Goal: Information Seeking & Learning: Learn about a topic

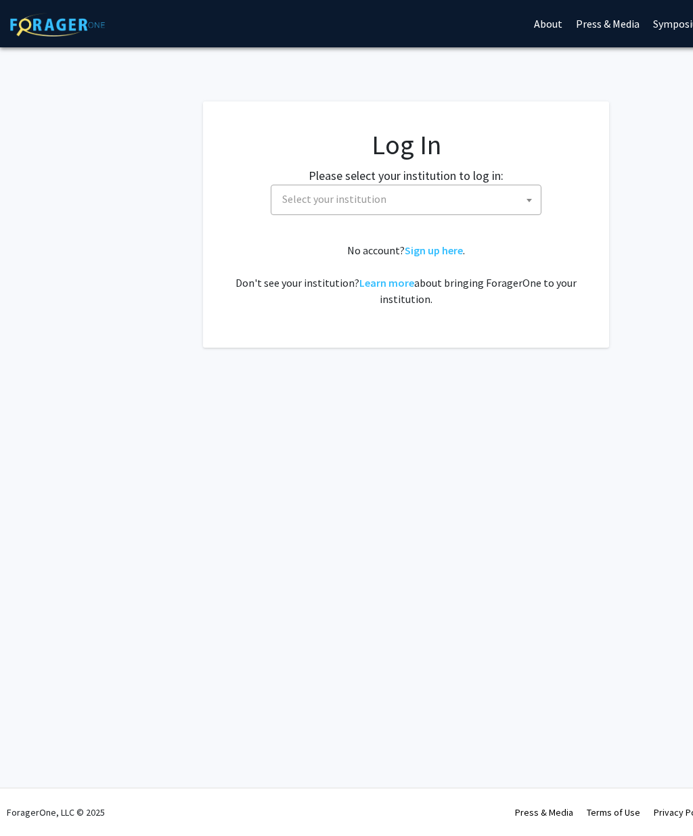
click at [512, 198] on span "Select your institution" at bounding box center [409, 199] width 264 height 28
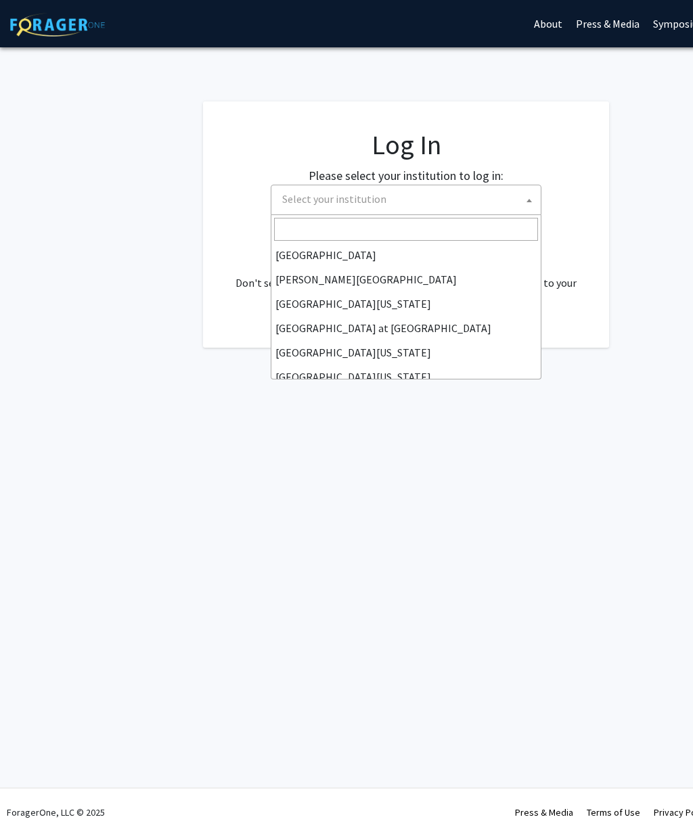
scroll to position [430, 0]
select select "18"
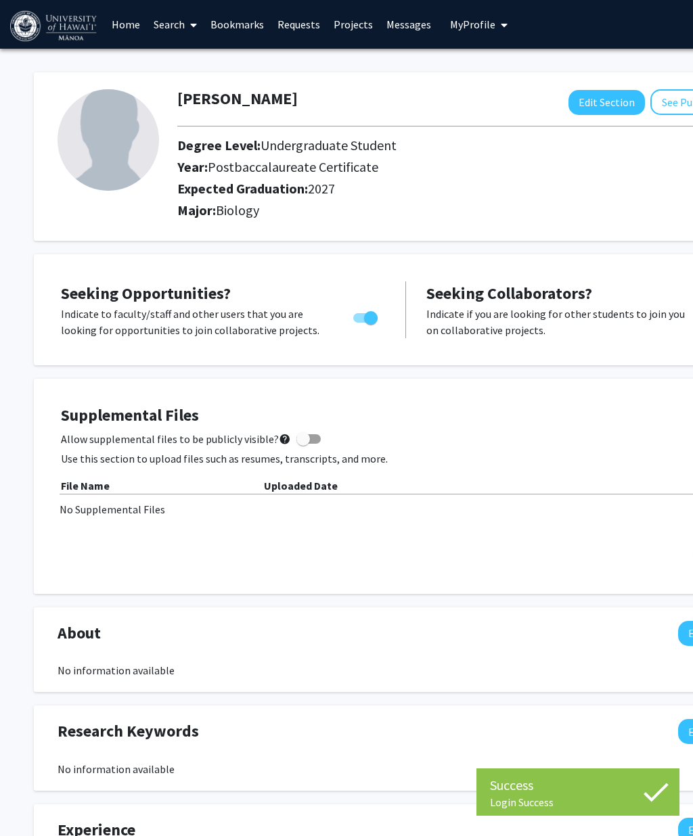
click at [173, 22] on link "Search" at bounding box center [175, 24] width 57 height 47
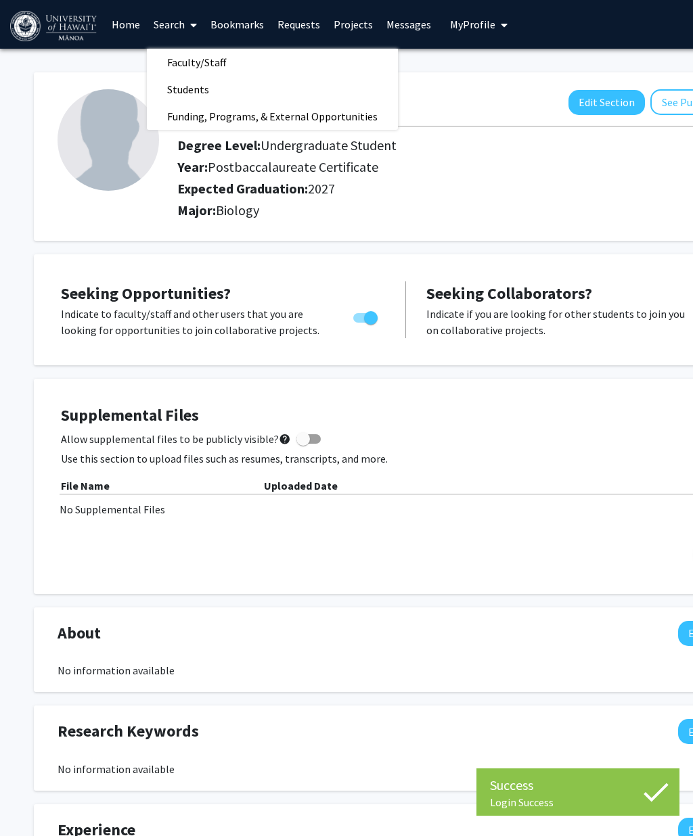
click at [196, 55] on span "Faculty/Staff" at bounding box center [196, 62] width 99 height 27
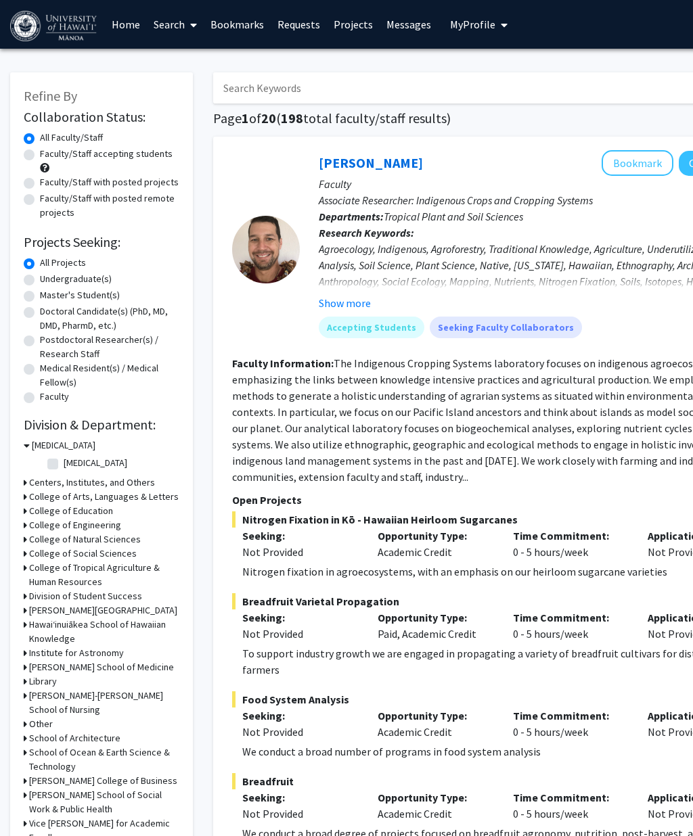
click at [40, 202] on label "Faculty/Staff with posted remote projects" at bounding box center [109, 206] width 139 height 28
click at [40, 200] on input "Faculty/Staff with posted remote projects" at bounding box center [44, 196] width 9 height 9
radio input "true"
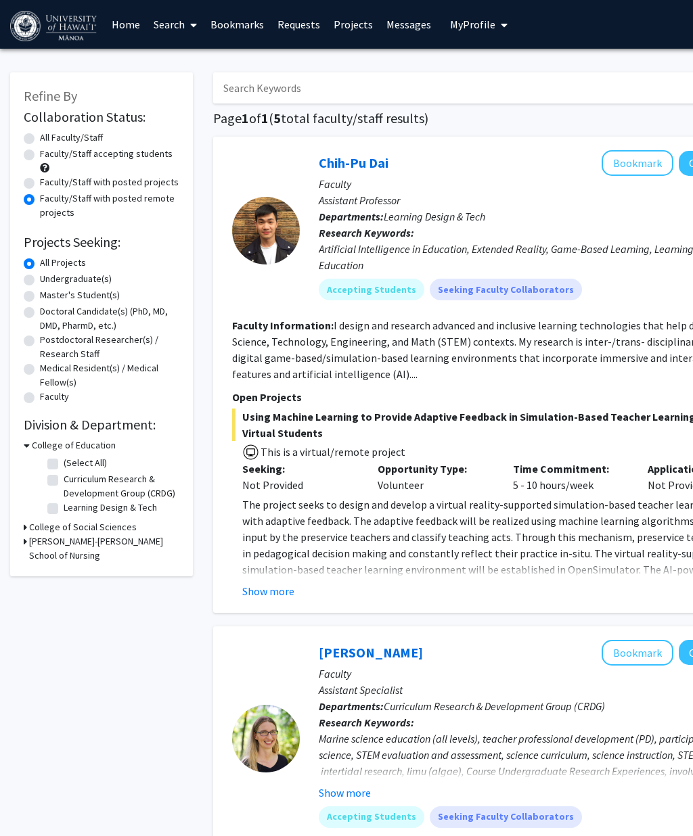
click at [41, 153] on label "Faculty/Staff accepting students" at bounding box center [106, 154] width 133 height 14
click at [41, 153] on input "Faculty/Staff accepting students" at bounding box center [44, 151] width 9 height 9
radio input "true"
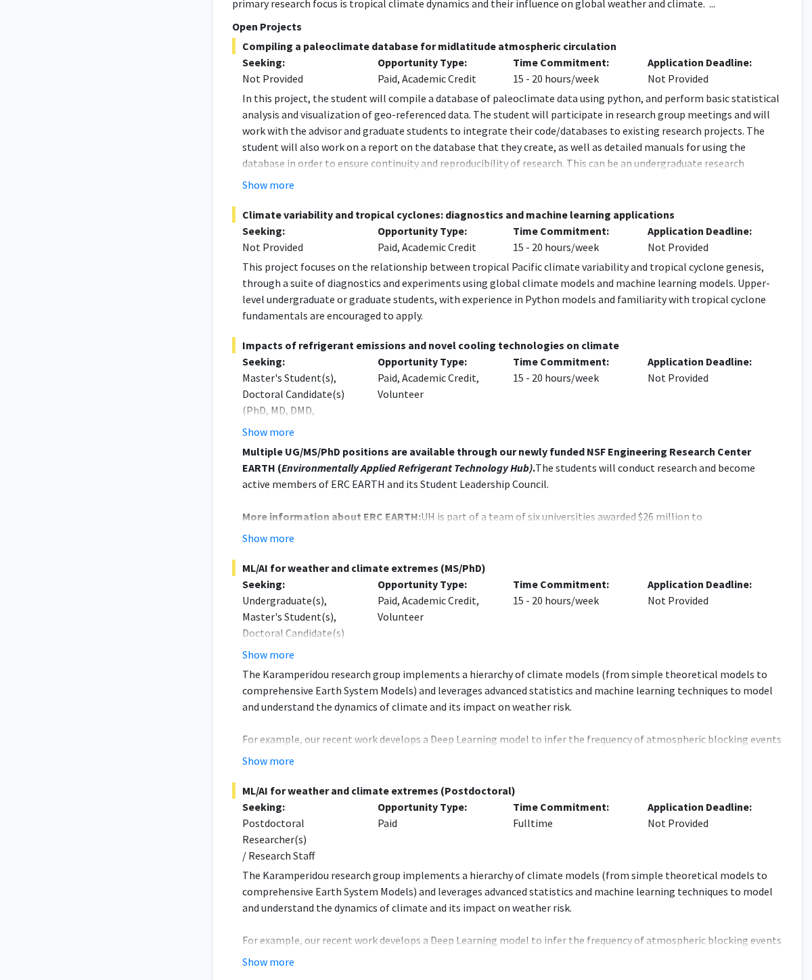
scroll to position [7587, 0]
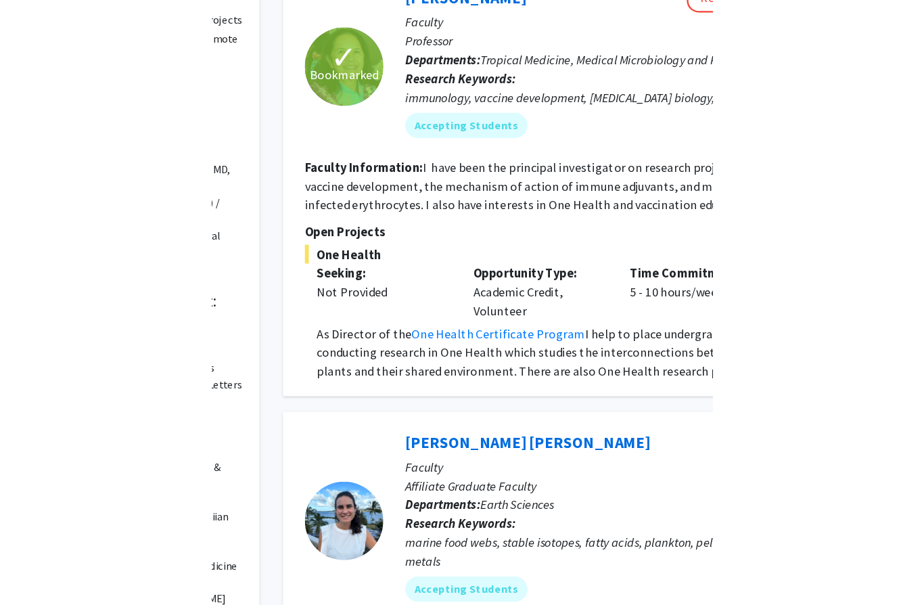
scroll to position [16, 0]
